Goal: Information Seeking & Learning: Learn about a topic

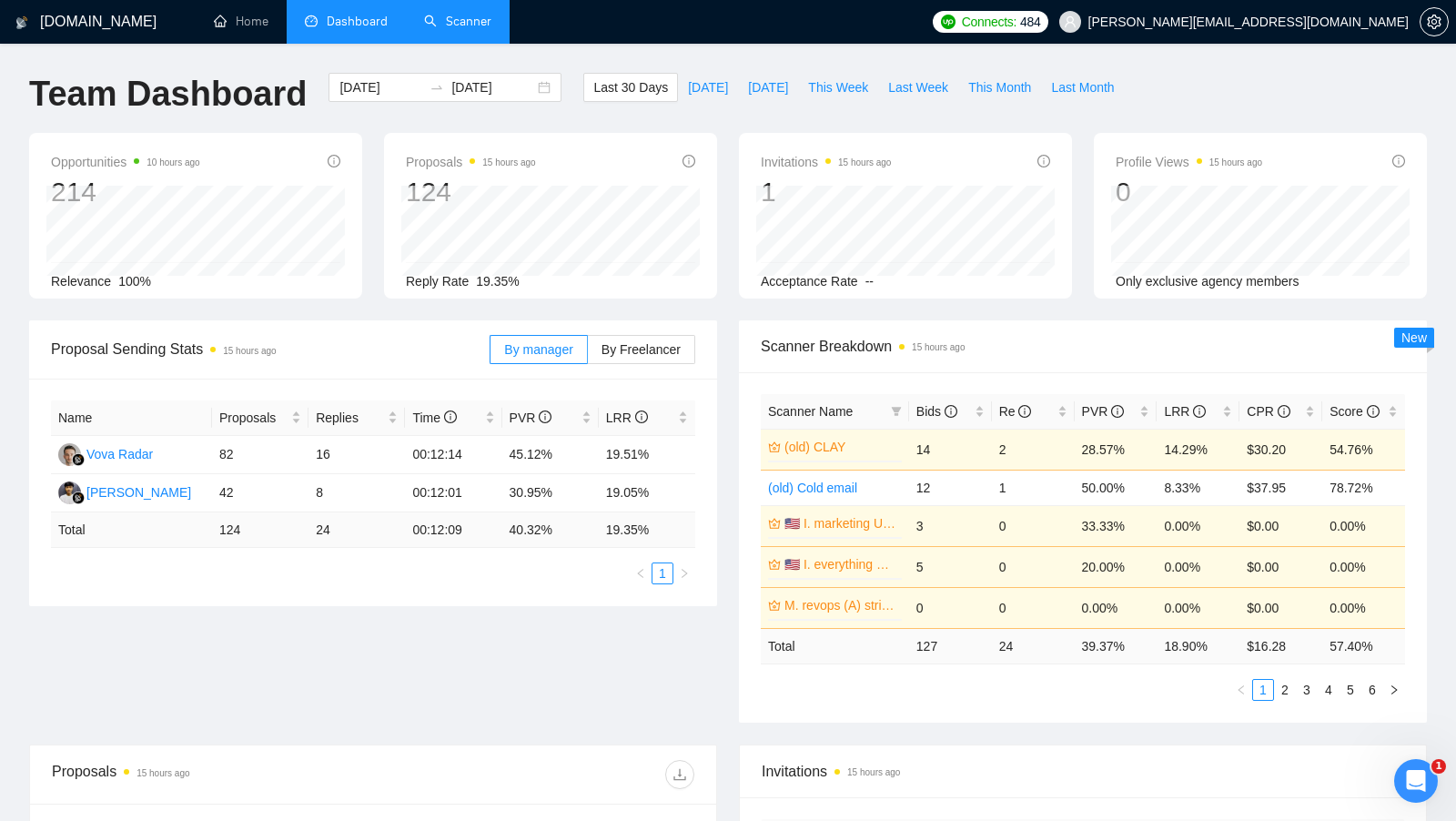
click at [463, 23] on link "Scanner" at bounding box center [457, 21] width 68 height 16
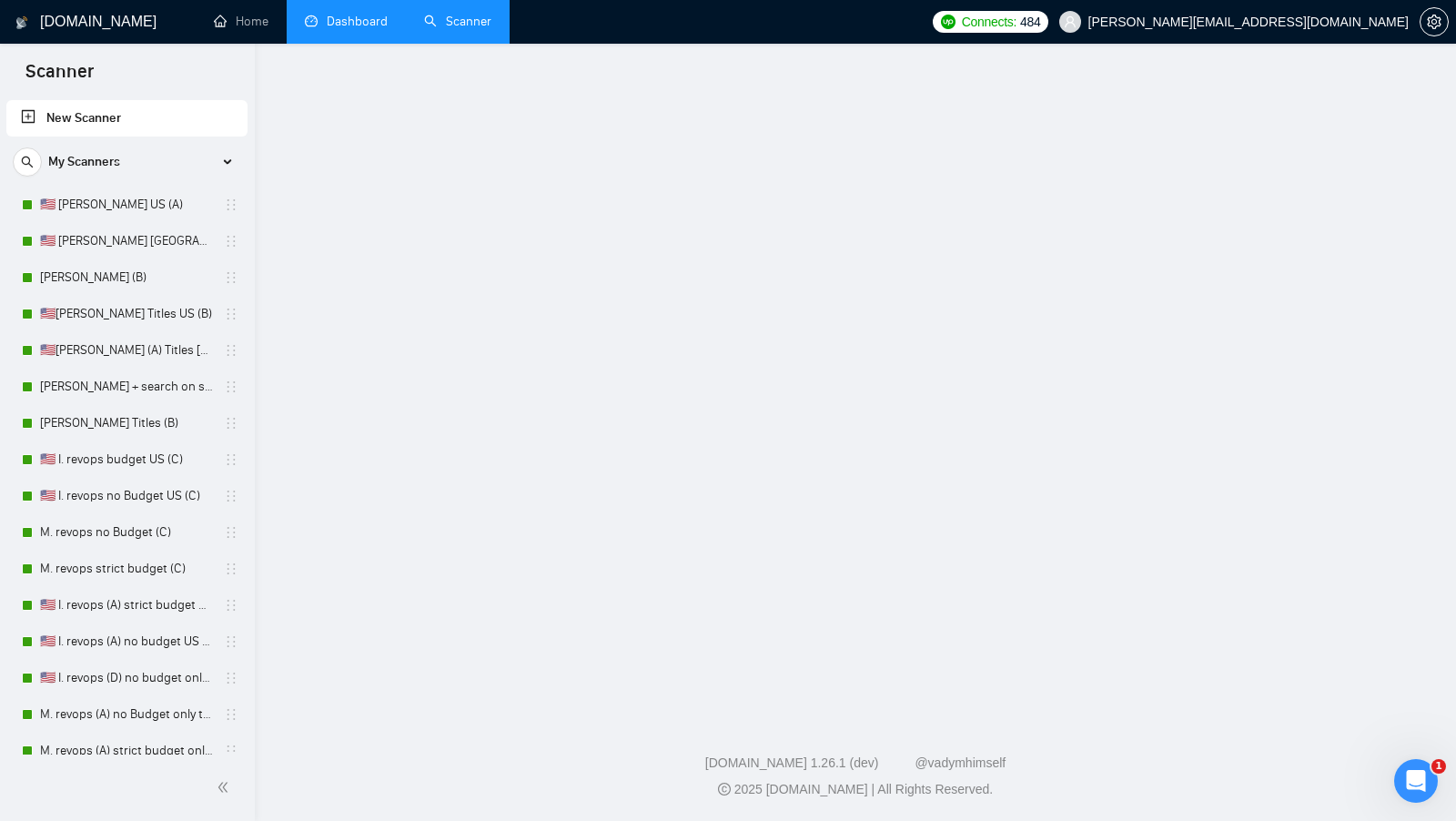
click at [388, 27] on link "Dashboard" at bounding box center [345, 21] width 82 height 16
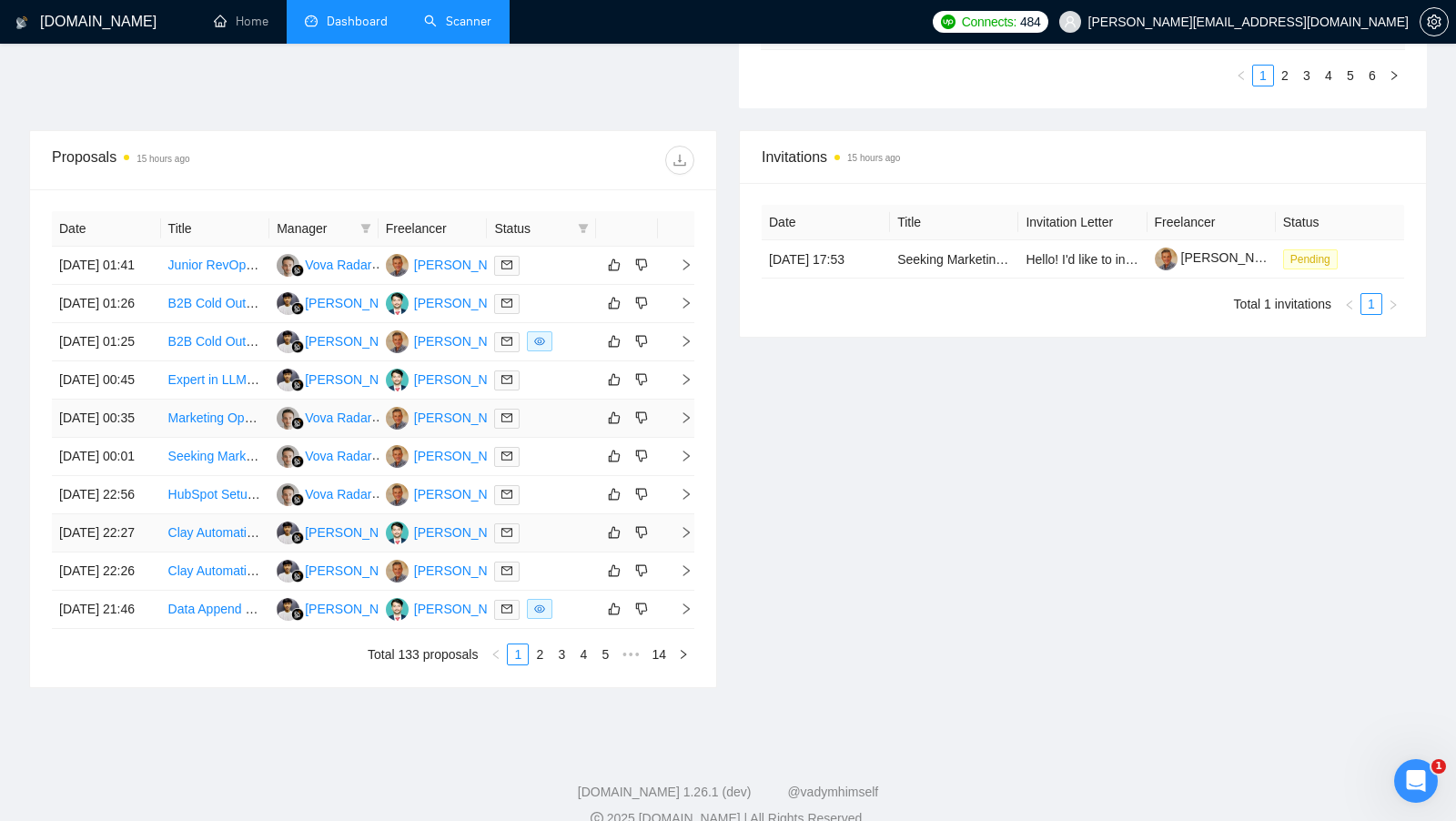
scroll to position [616, 0]
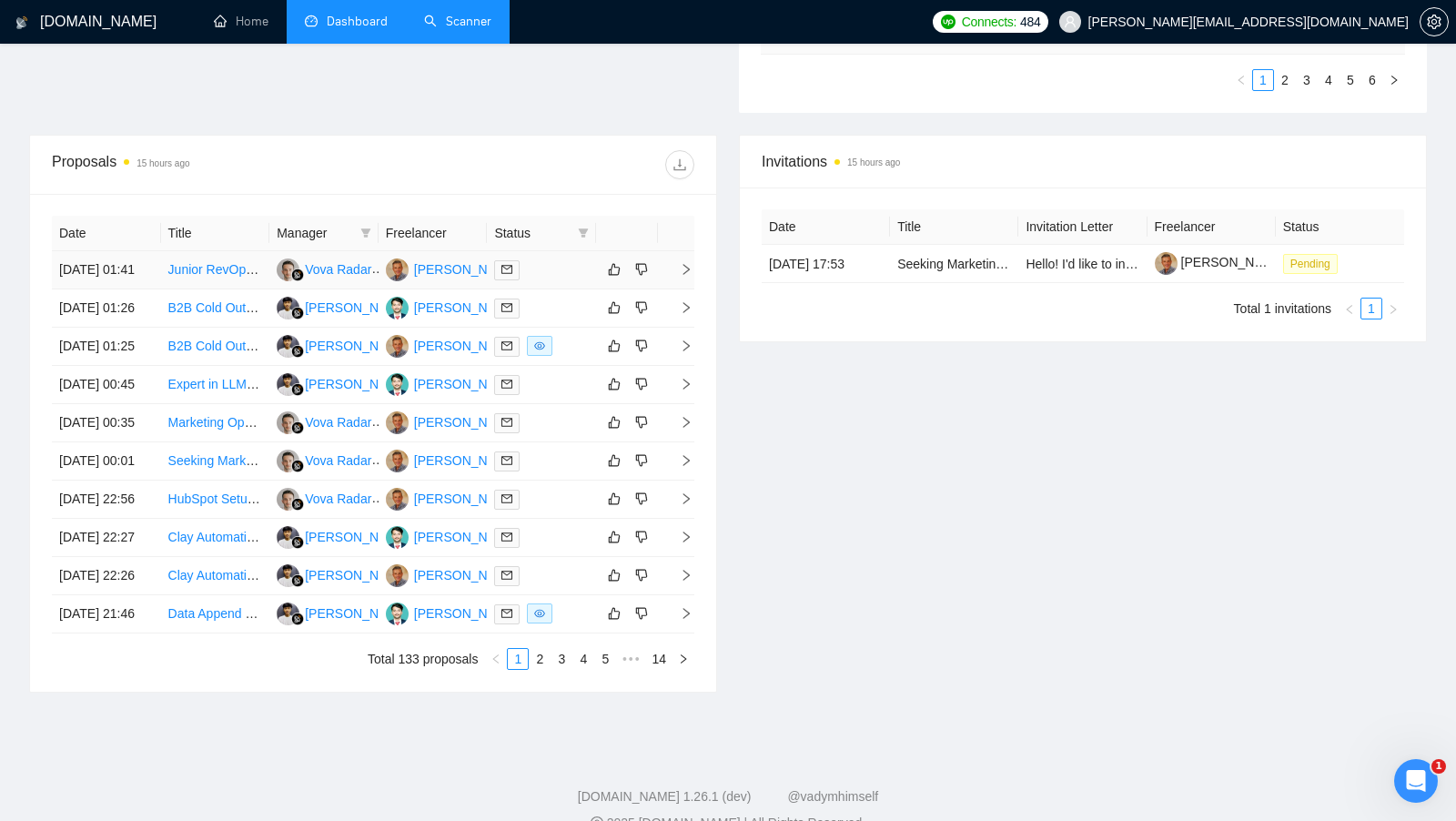
click at [553, 265] on div at bounding box center [541, 269] width 94 height 21
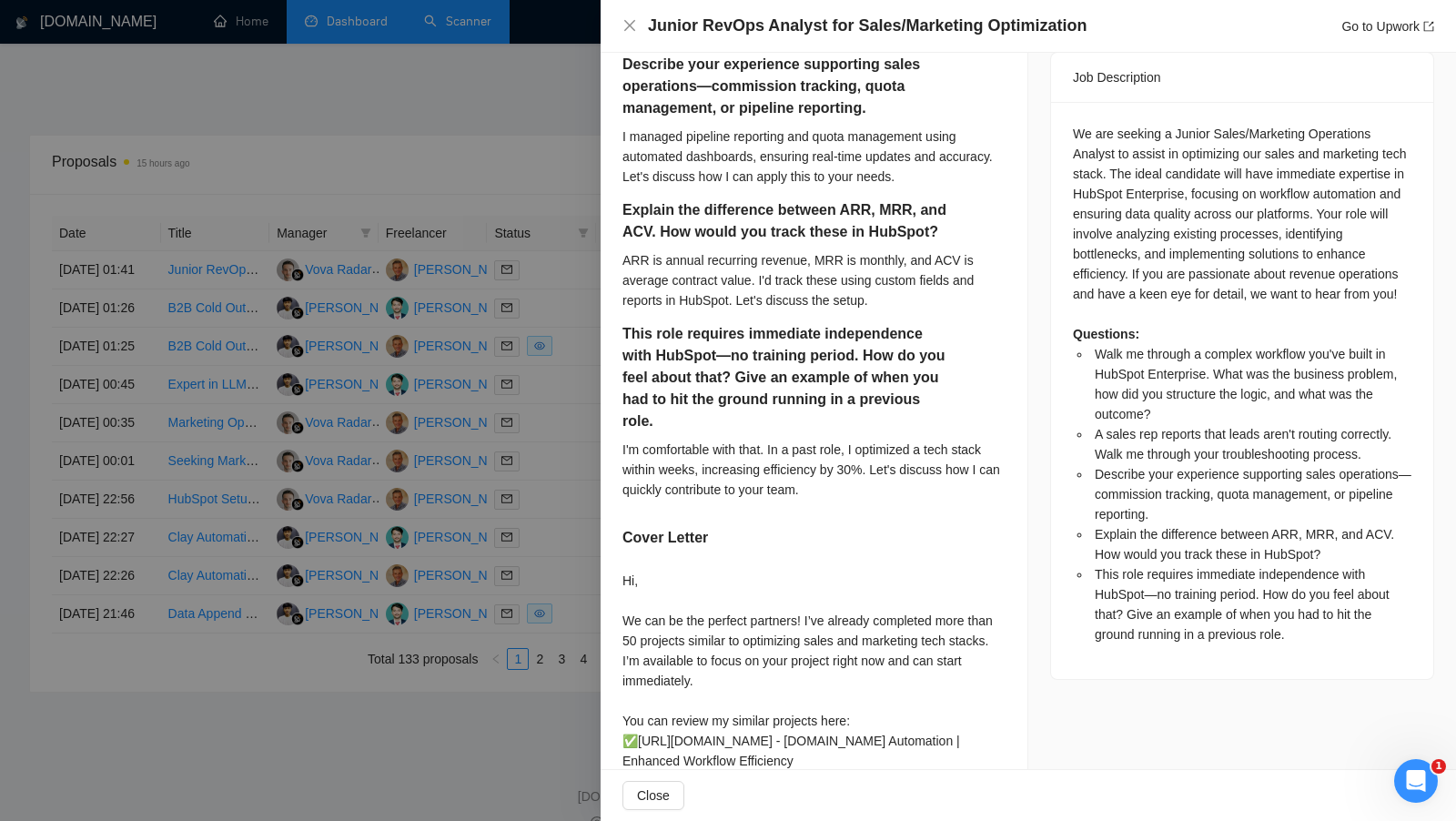
scroll to position [829, 0]
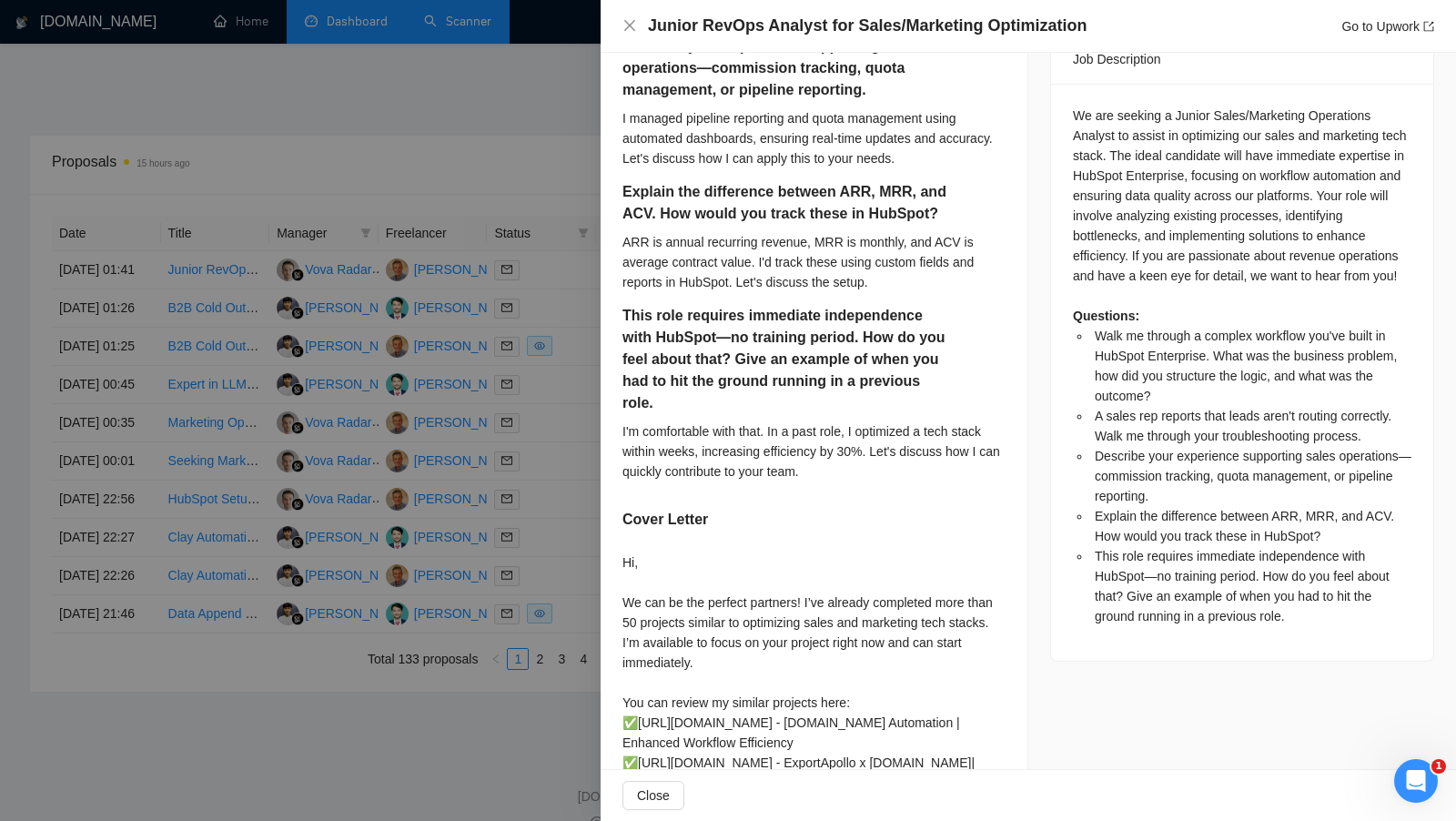
click at [527, 358] on div at bounding box center [728, 410] width 1456 height 821
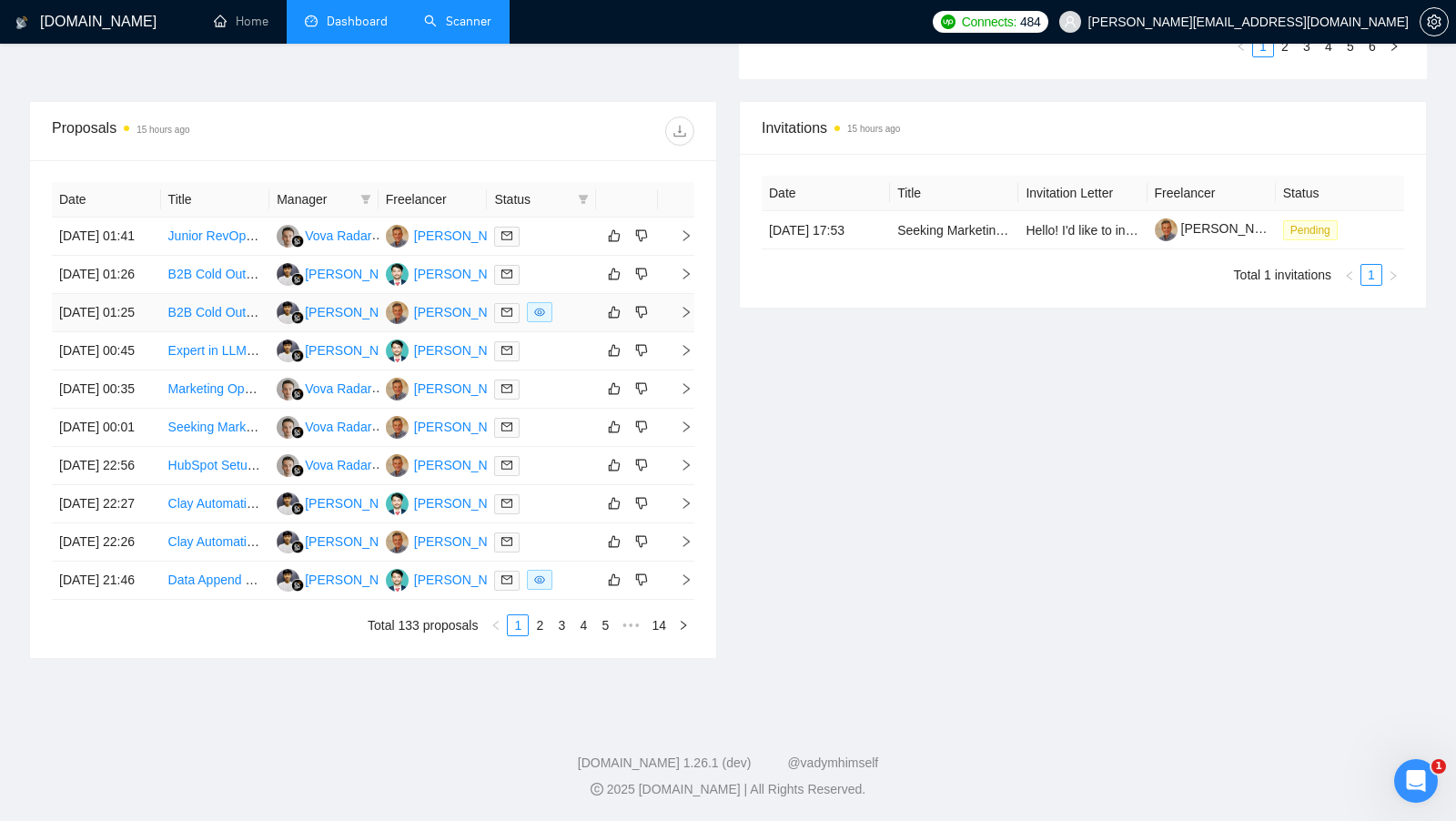
scroll to position [812, 0]
click at [532, 626] on link "2" at bounding box center [540, 626] width 20 height 20
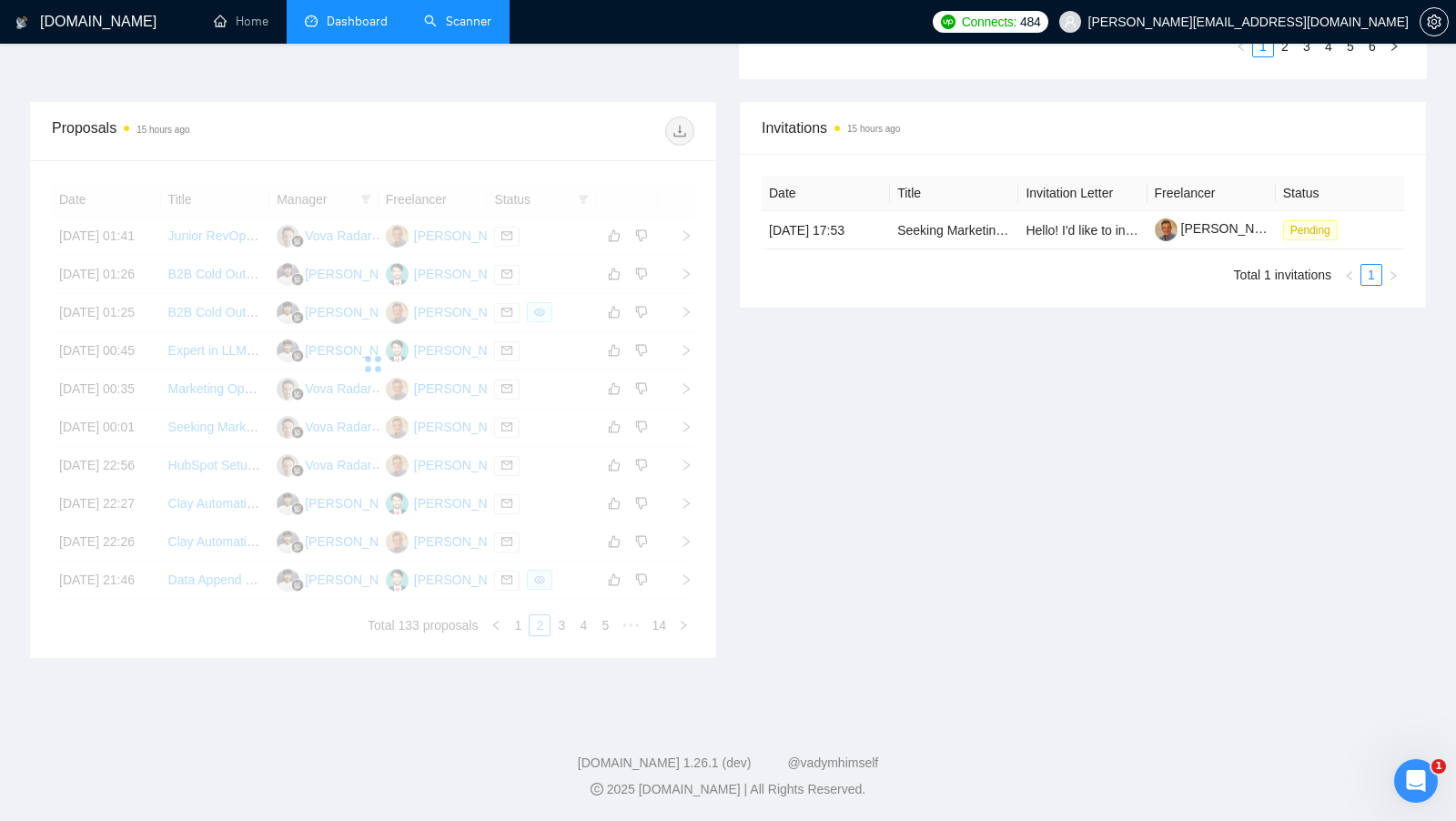
scroll to position [753, 0]
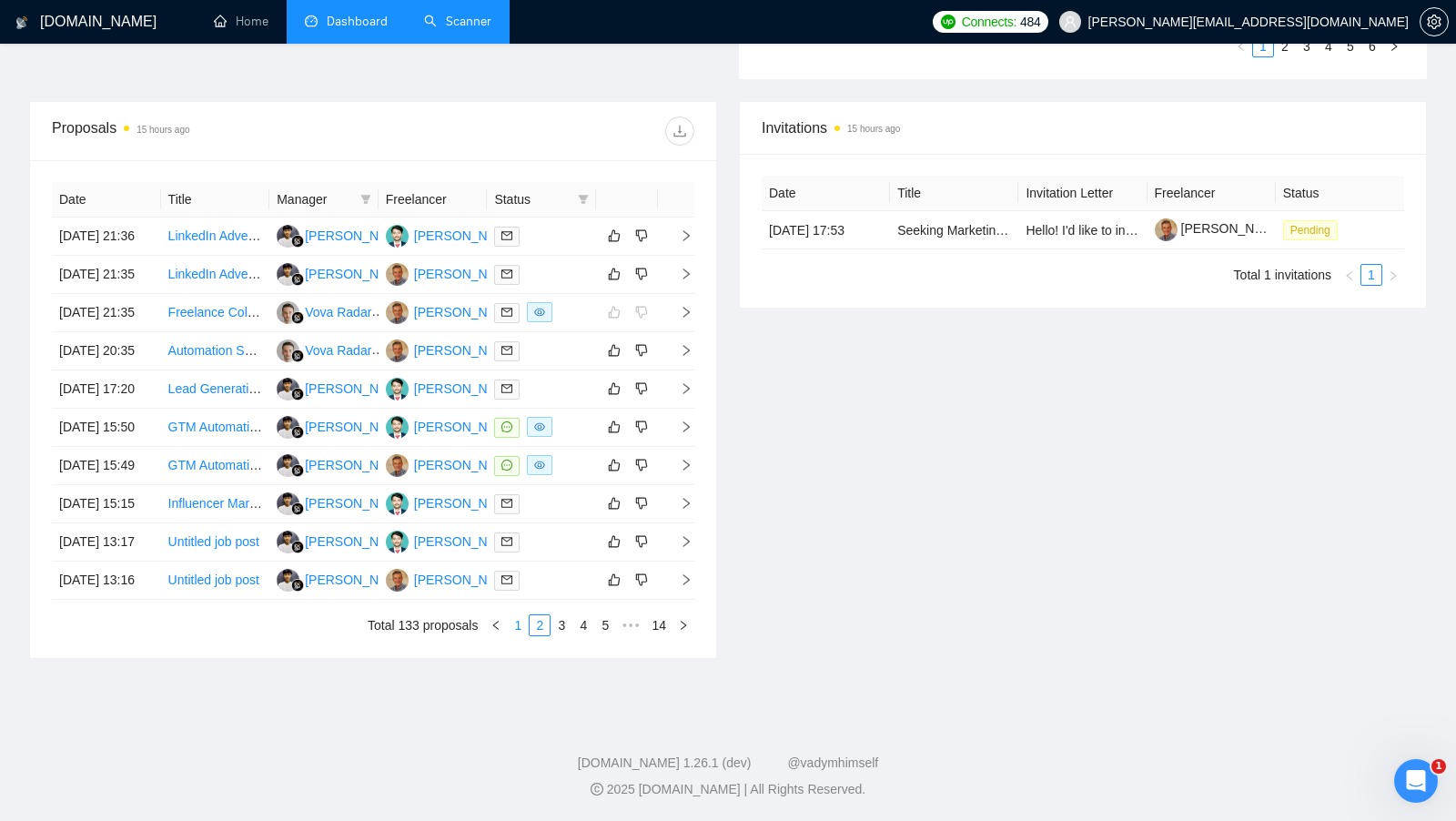
click at [522, 635] on link "1" at bounding box center [518, 626] width 20 height 20
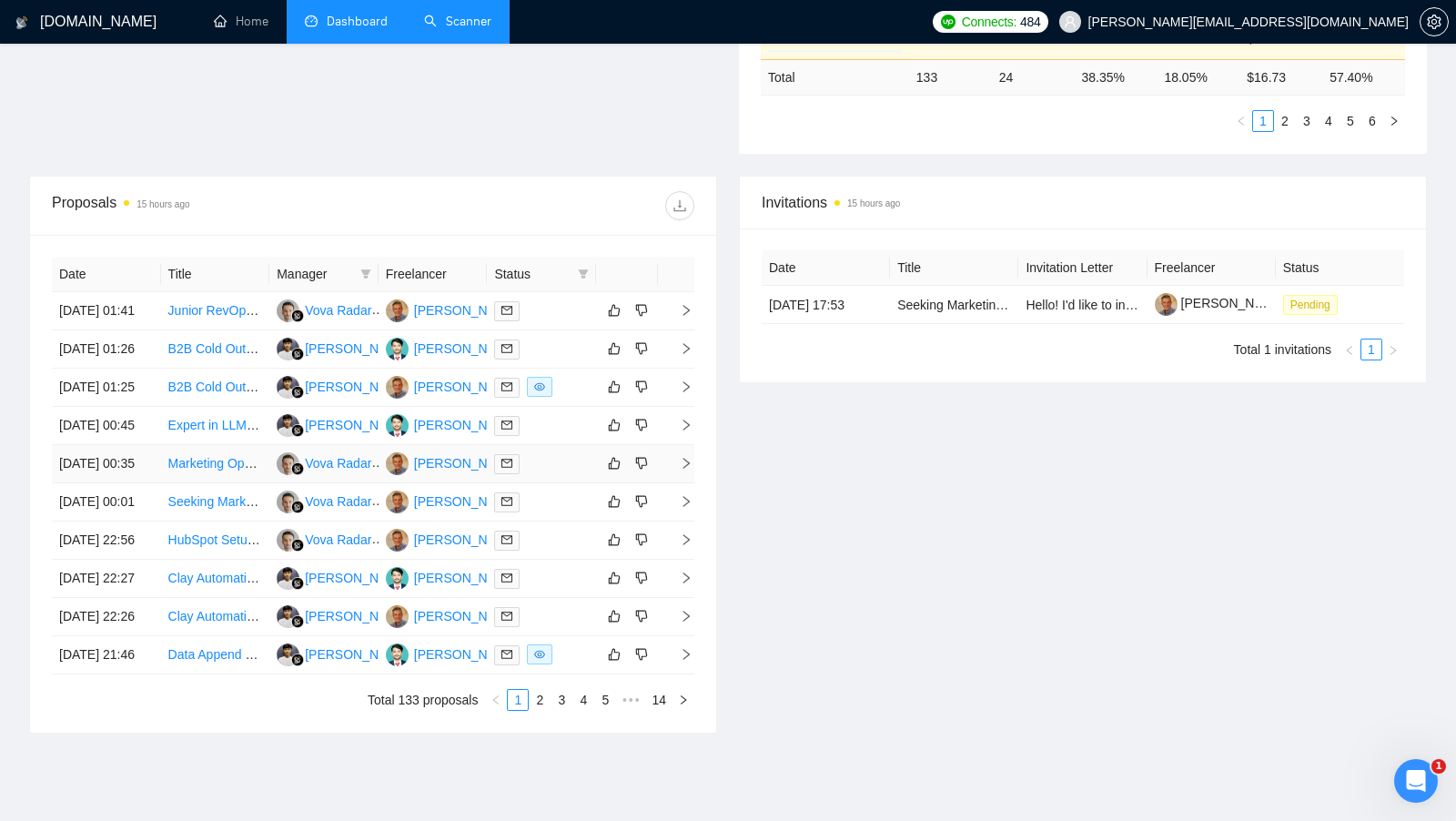
scroll to position [0, 0]
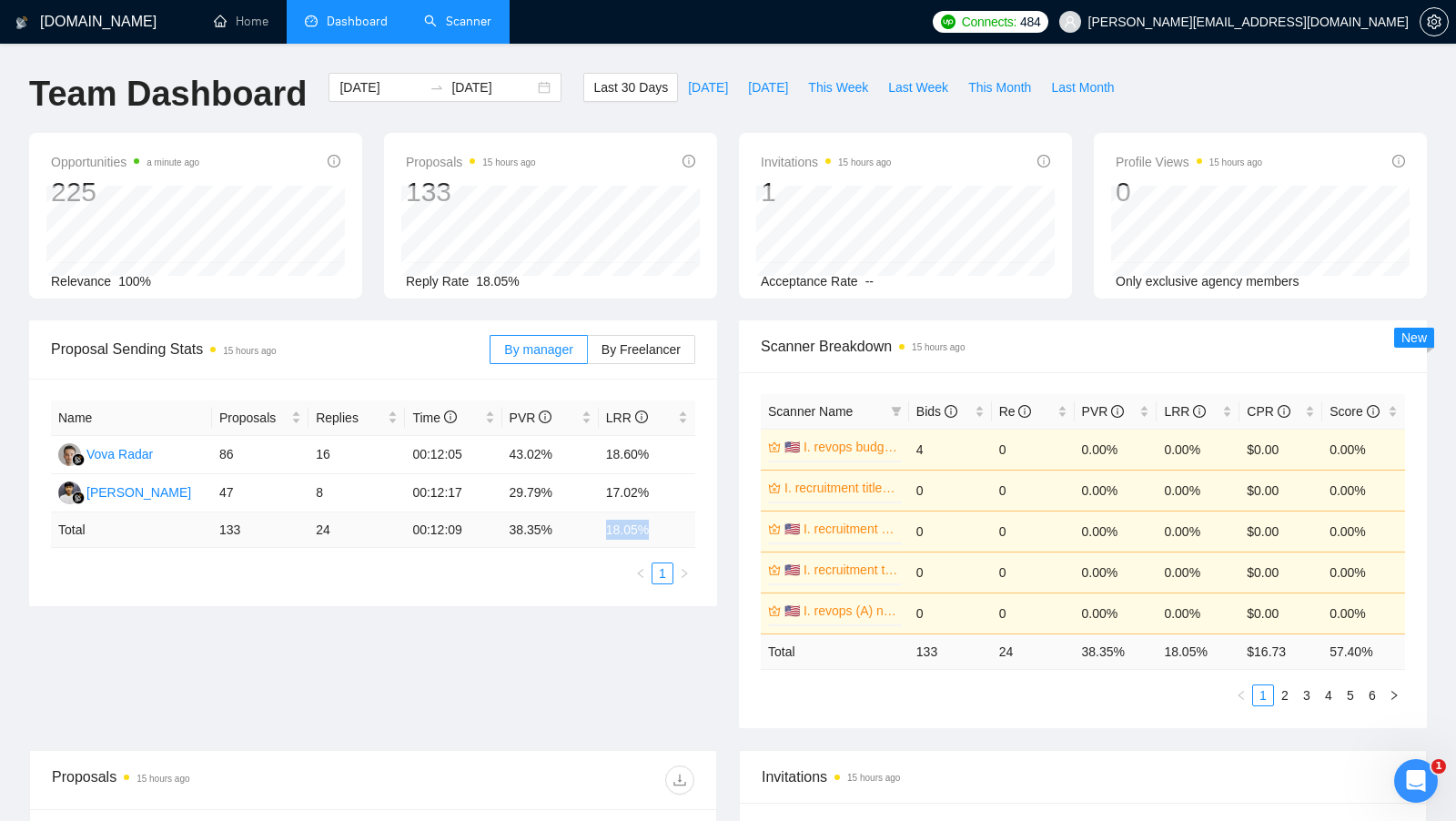
drag, startPoint x: 653, startPoint y: 523, endPoint x: 601, endPoint y: 523, distance: 52.0
click at [601, 523] on td "18.05 %" at bounding box center [647, 530] width 96 height 35
click at [593, 549] on div "Name Proposals Replies Time PVR LRR Vova Radar 86 16 00:12:05 43.02% 18.60% [PE…" at bounding box center [373, 492] width 644 height 184
click at [641, 353] on span "By Freelancer" at bounding box center [641, 350] width 80 height 15
click at [588, 354] on input "By Freelancer" at bounding box center [588, 354] width 0 height 0
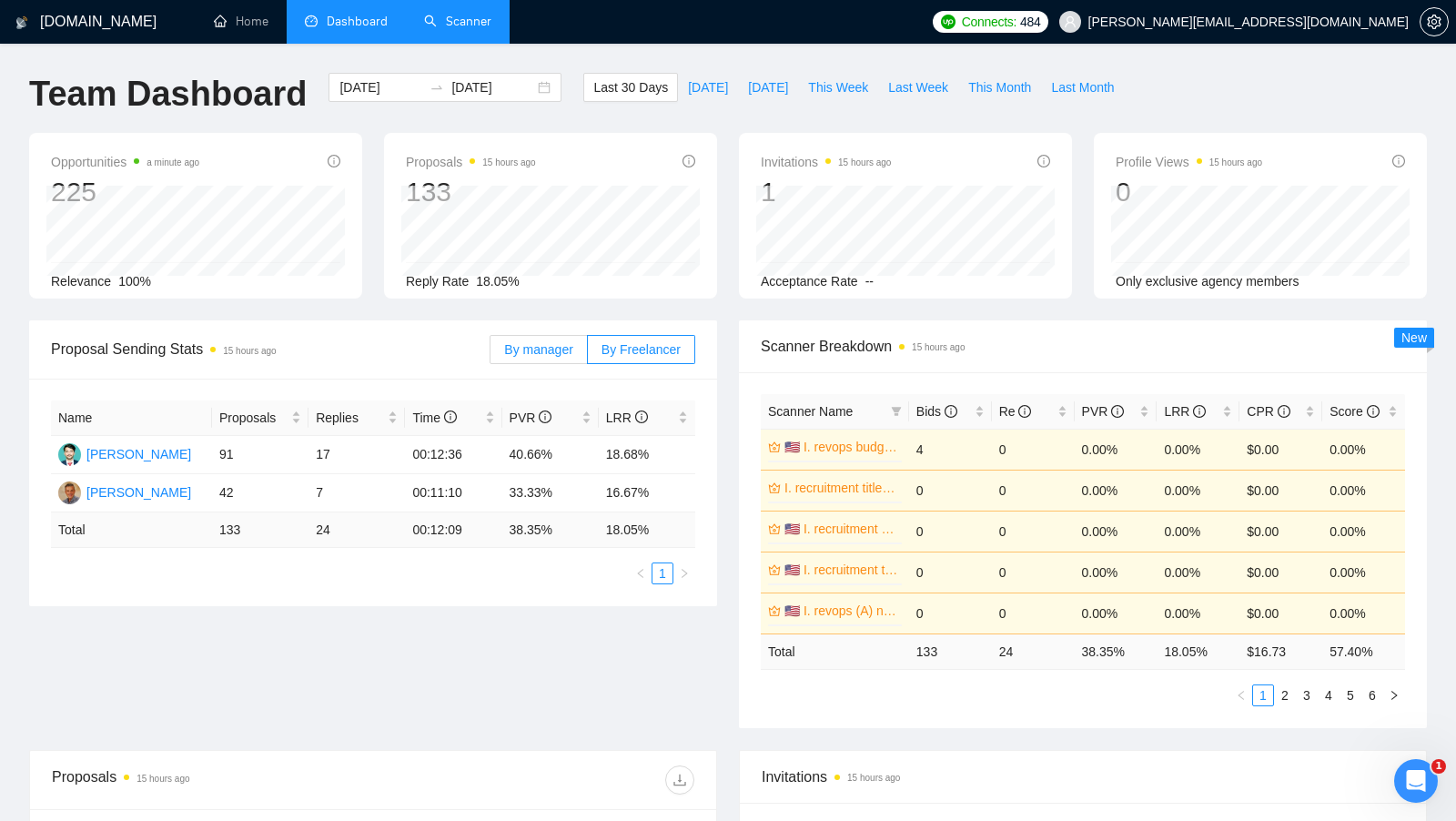
click at [571, 354] on span "By manager" at bounding box center [539, 350] width 68 height 15
click at [491, 354] on input "By manager" at bounding box center [491, 354] width 0 height 0
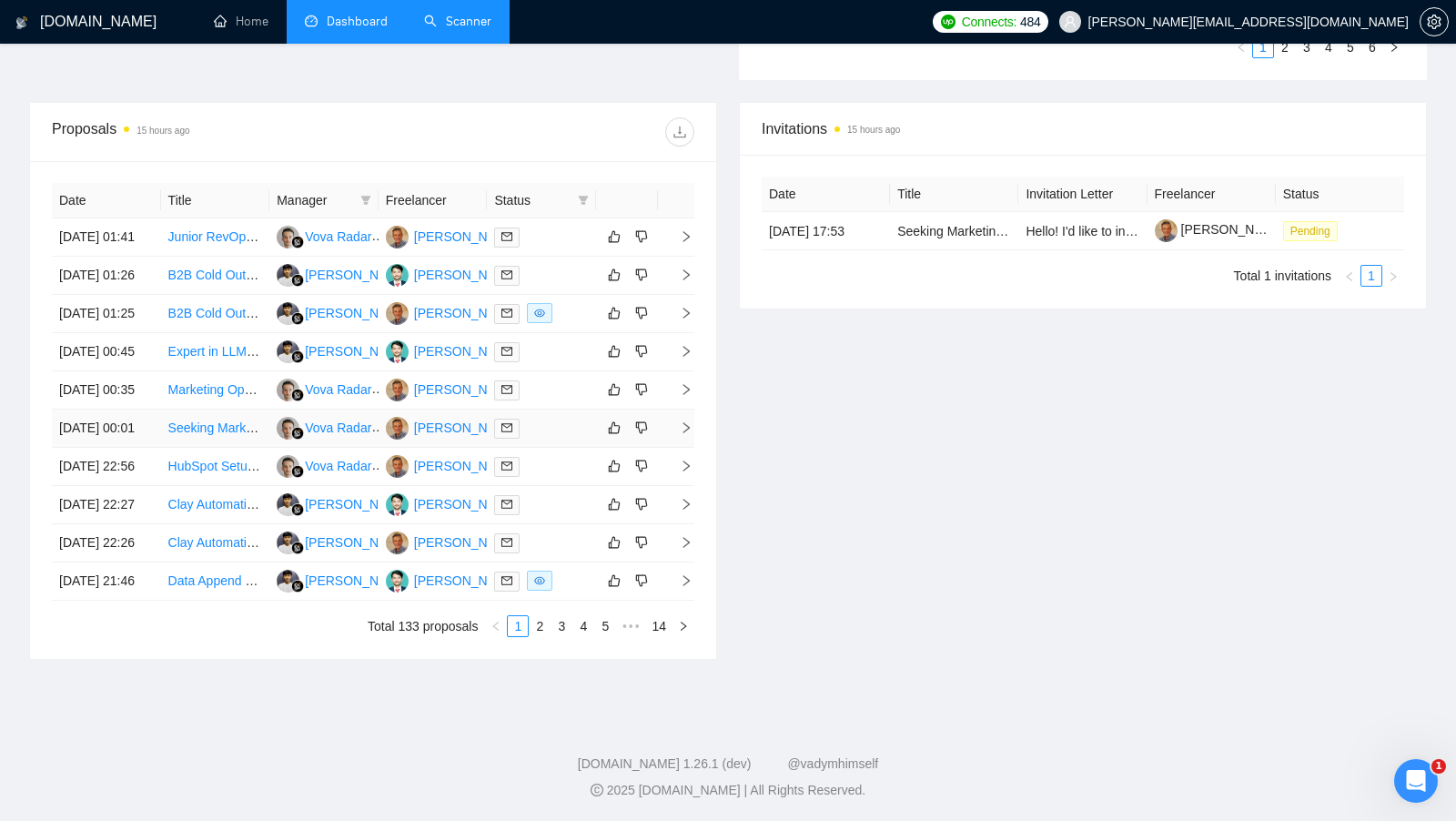
scroll to position [633, 0]
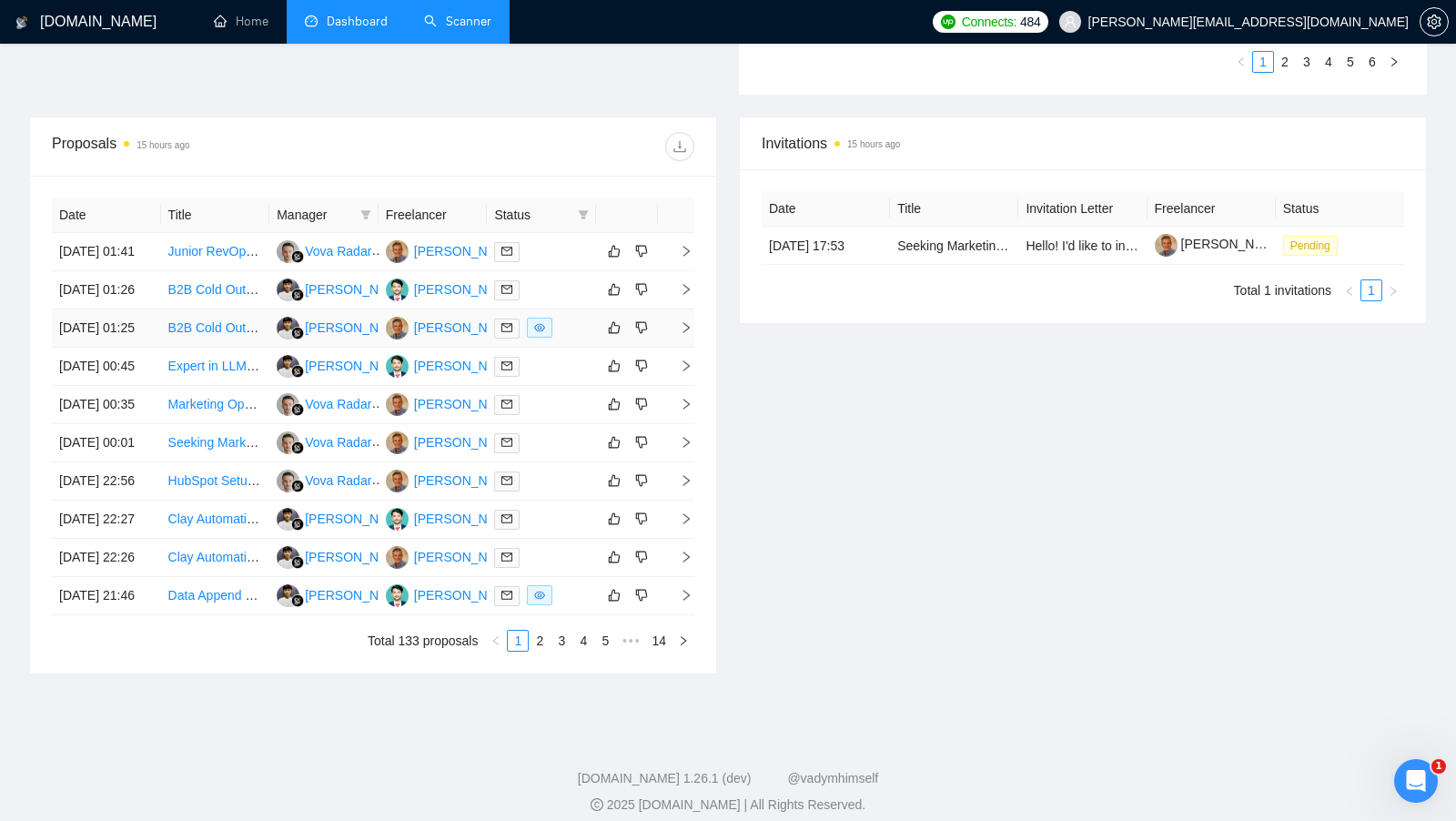
click at [572, 348] on td at bounding box center [541, 328] width 109 height 38
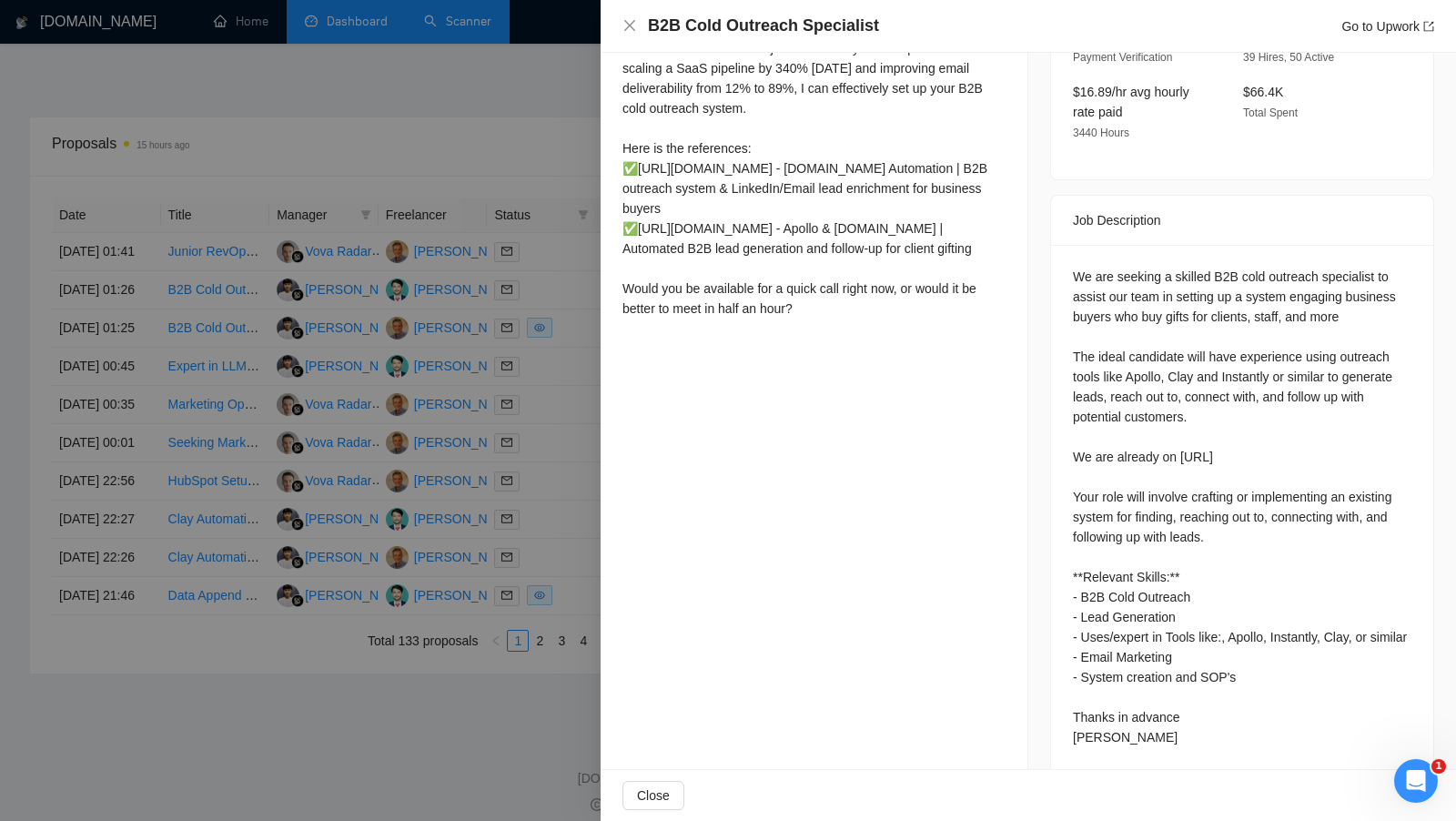
scroll to position [623, 0]
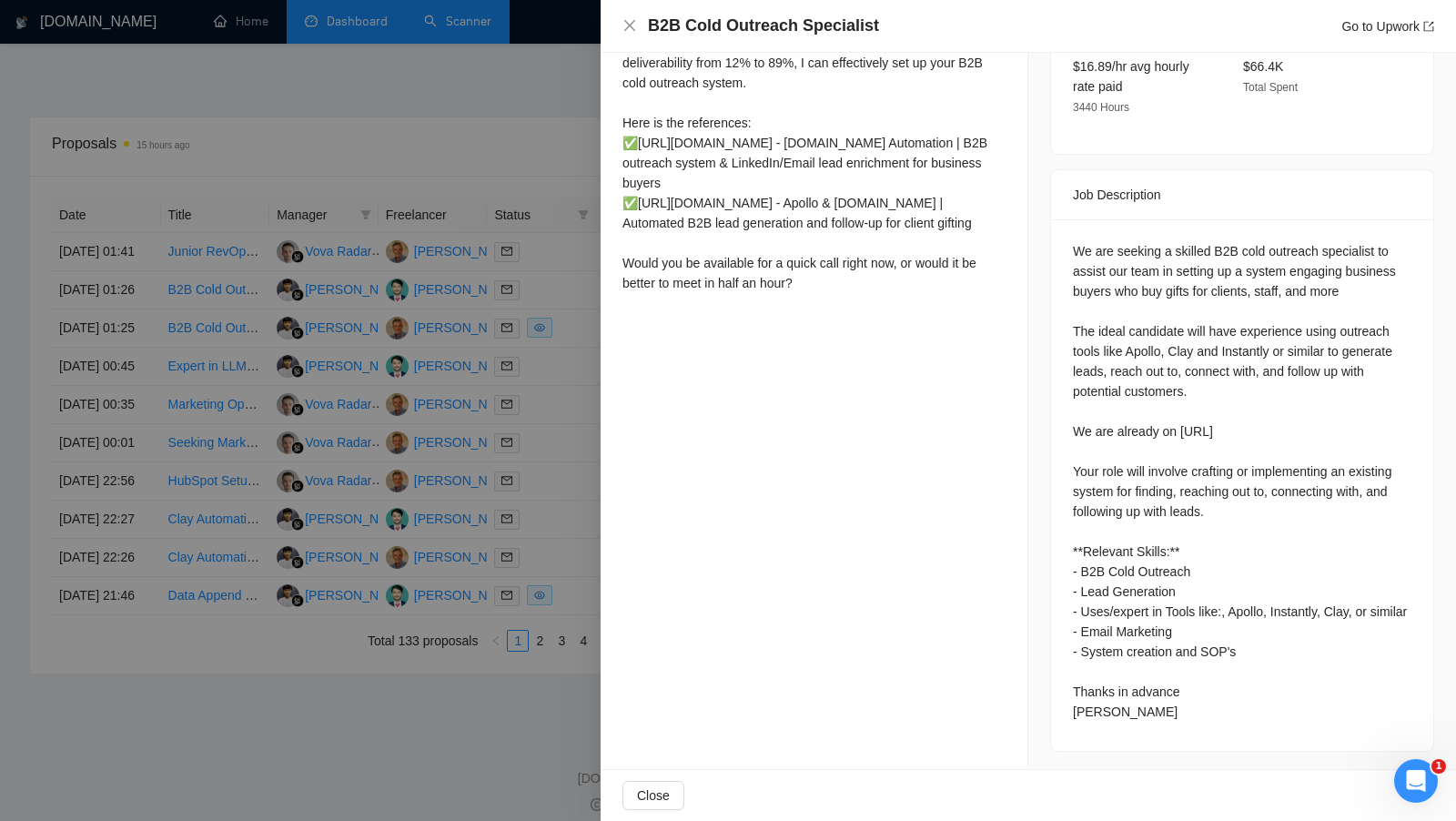
click at [551, 373] on div at bounding box center [728, 410] width 1456 height 821
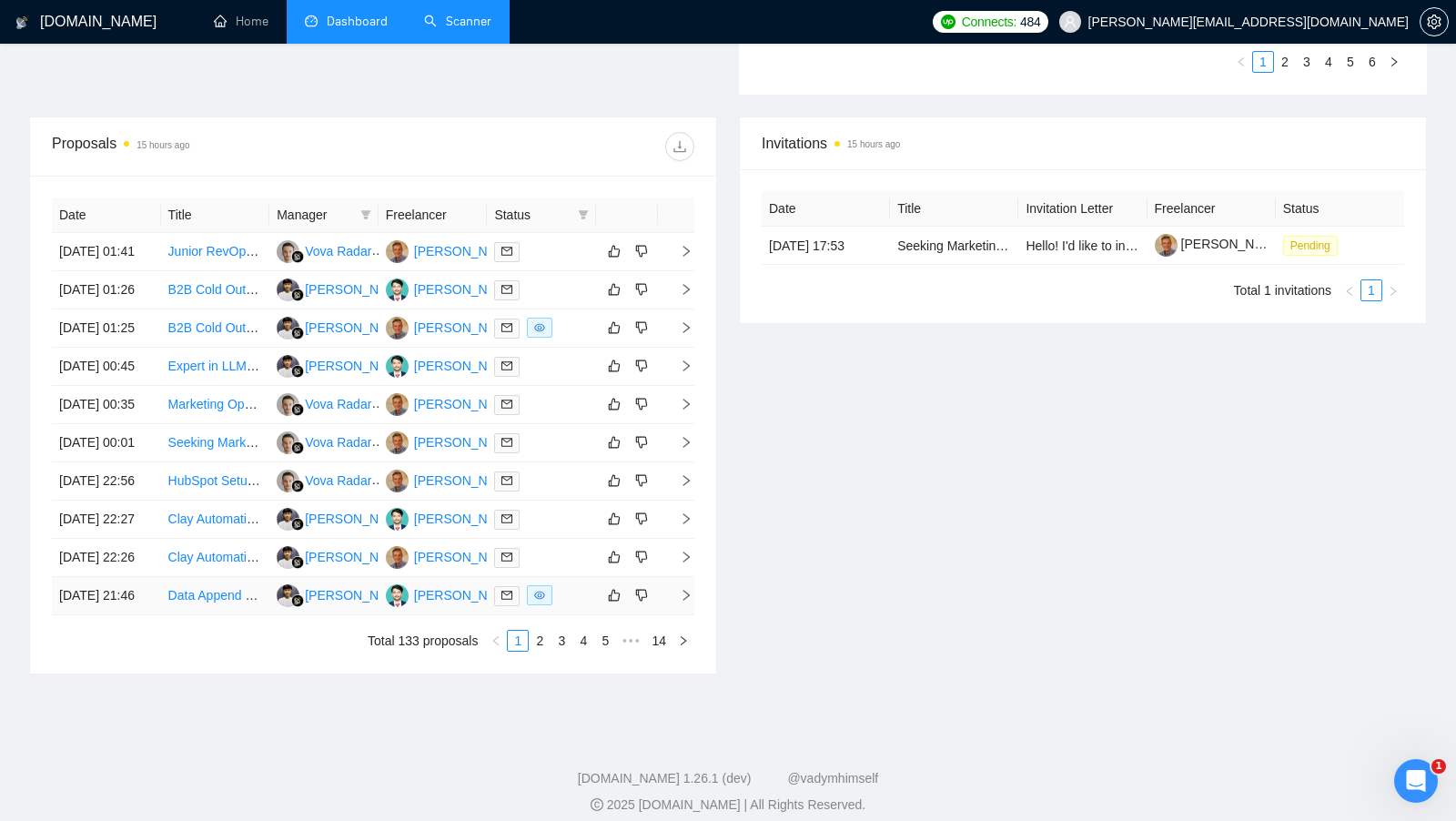
click at [568, 616] on td at bounding box center [541, 595] width 109 height 38
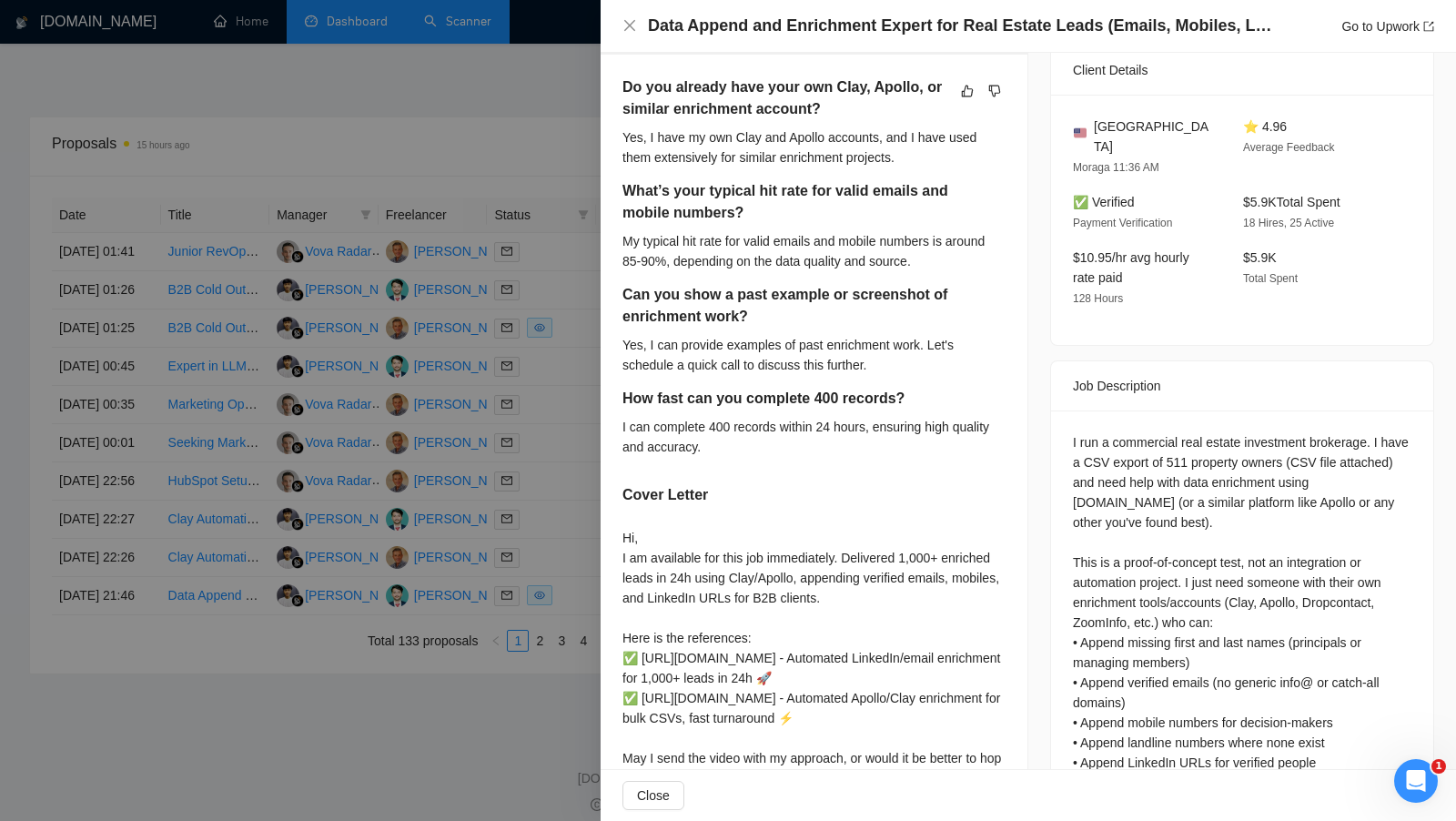
scroll to position [795, 0]
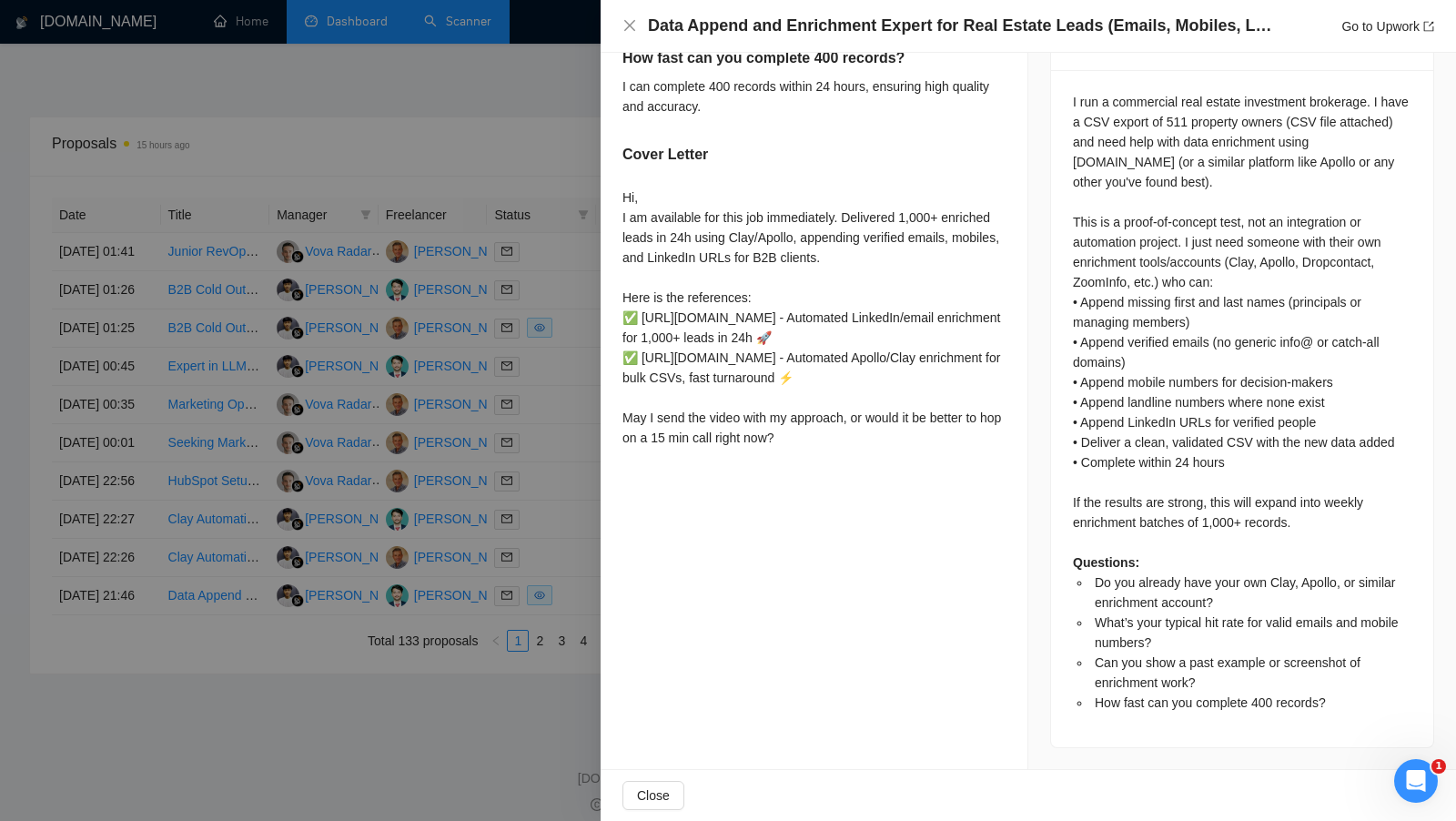
click at [570, 575] on div at bounding box center [728, 410] width 1456 height 821
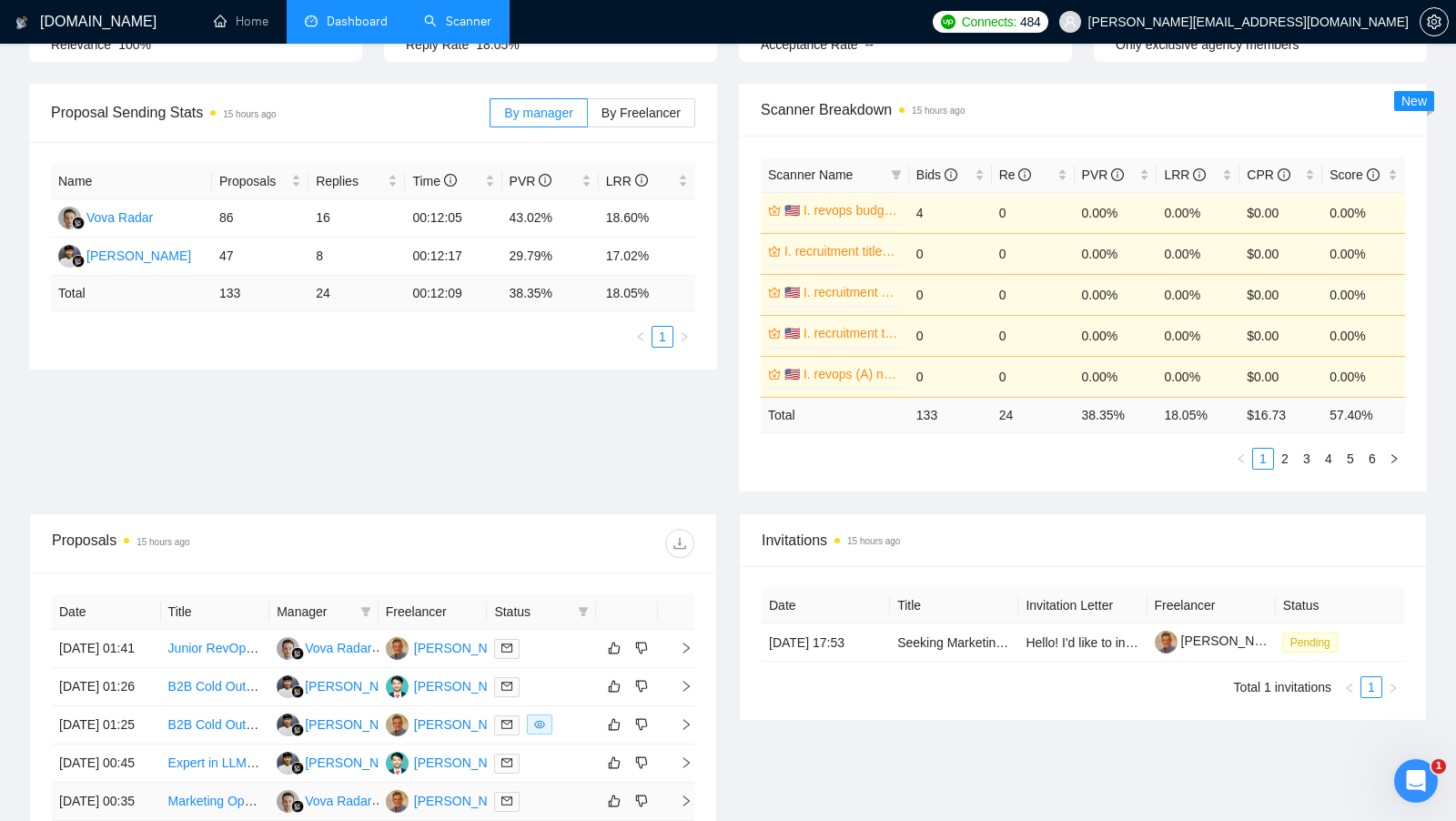
scroll to position [0, 0]
